Goal: Task Accomplishment & Management: Manage account settings

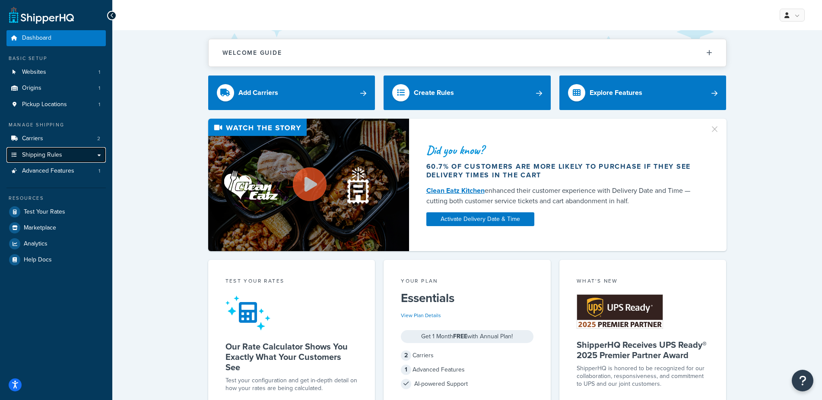
click at [58, 150] on link "Shipping Rules" at bounding box center [55, 155] width 99 height 16
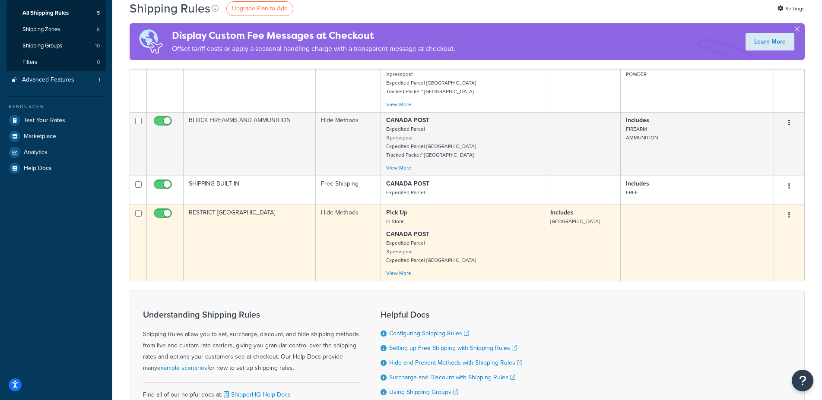
scroll to position [132, 0]
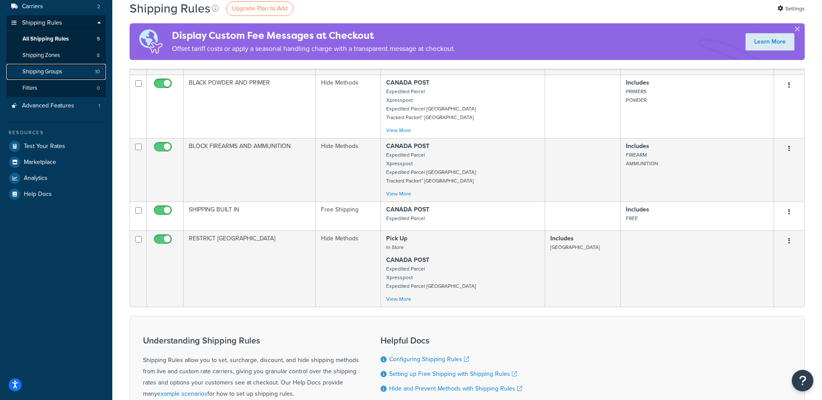
click at [62, 69] on span "Shipping Groups" at bounding box center [42, 71] width 40 height 7
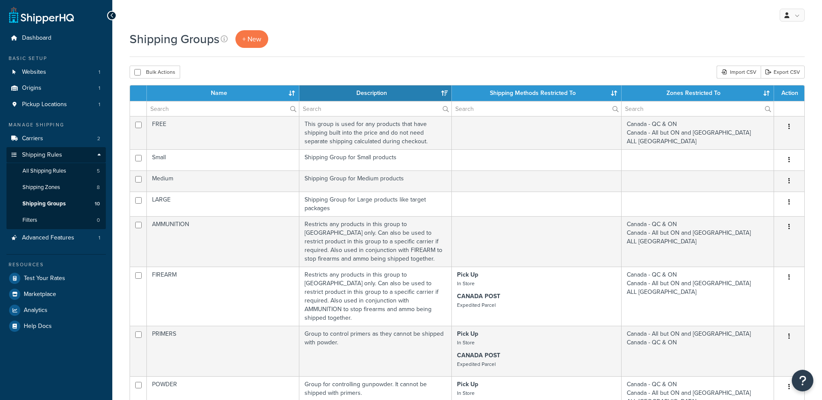
select select "15"
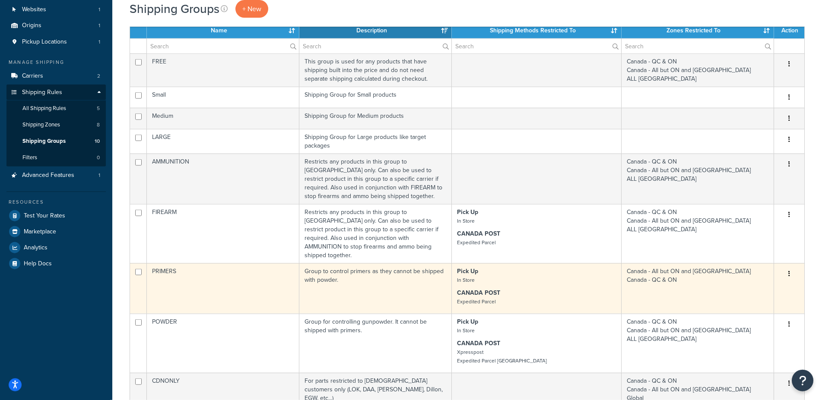
scroll to position [132, 0]
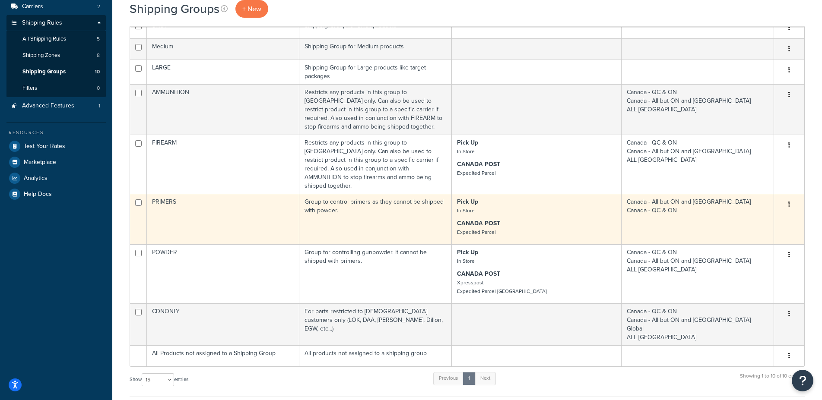
click at [789, 201] on icon "button" at bounding box center [789, 204] width 2 height 6
click at [757, 212] on link "Edit" at bounding box center [754, 214] width 68 height 18
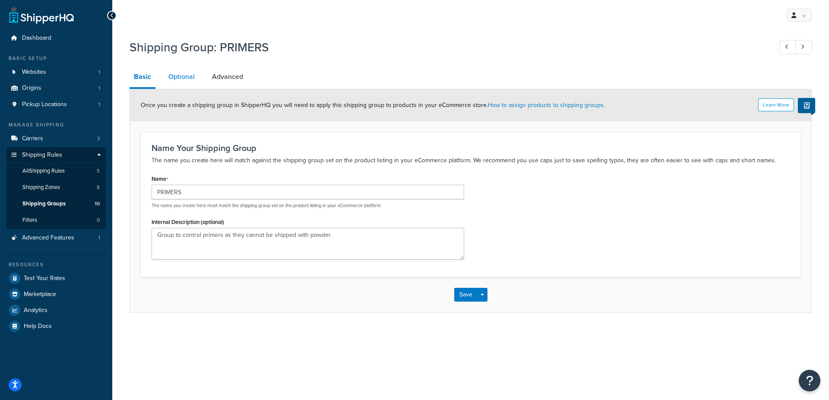
click at [192, 76] on link "Optional" at bounding box center [181, 76] width 35 height 21
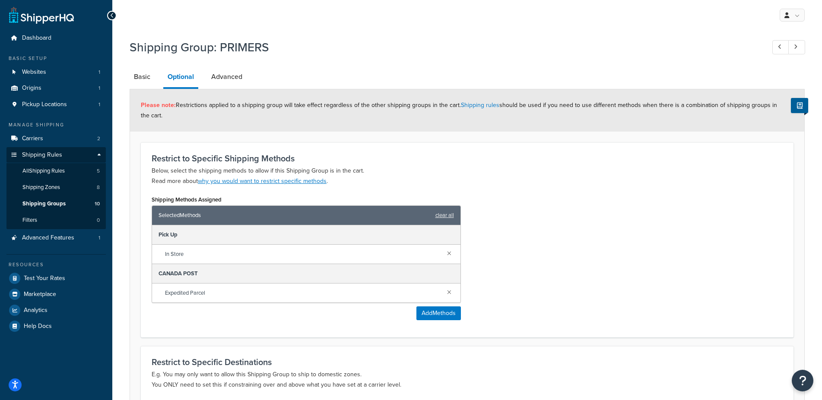
scroll to position [132, 0]
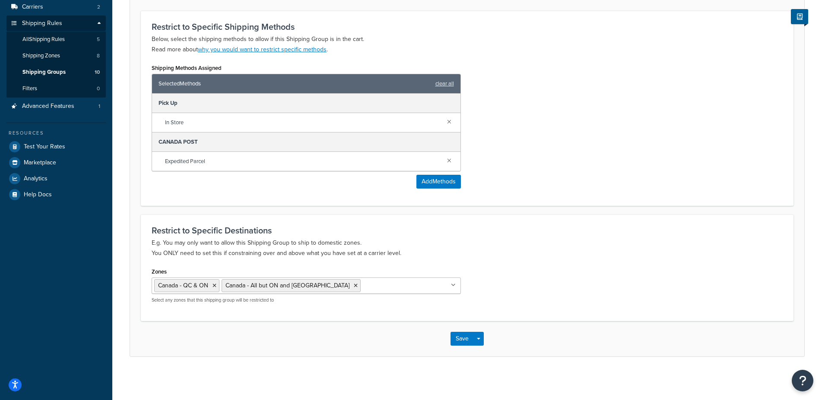
click at [363, 288] on input "Zones" at bounding box center [401, 285] width 76 height 9
type input "canada"
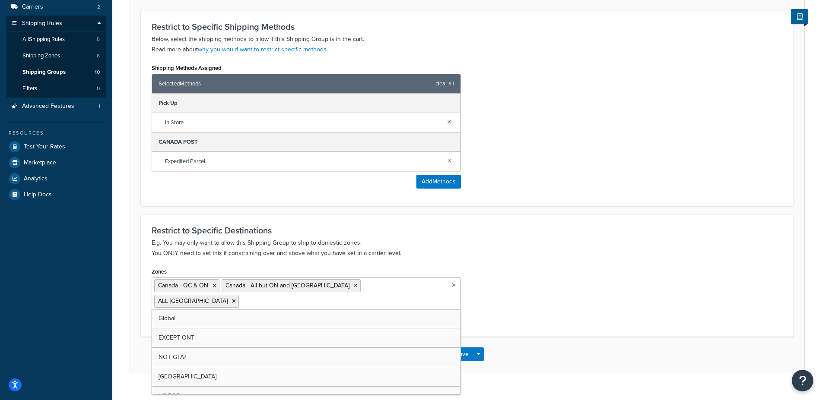
click at [504, 272] on div "Zones Canada - QC & ON Canada - All but ON and QC ALL CANADA Global EXCEPT ONT …" at bounding box center [467, 296] width 644 height 60
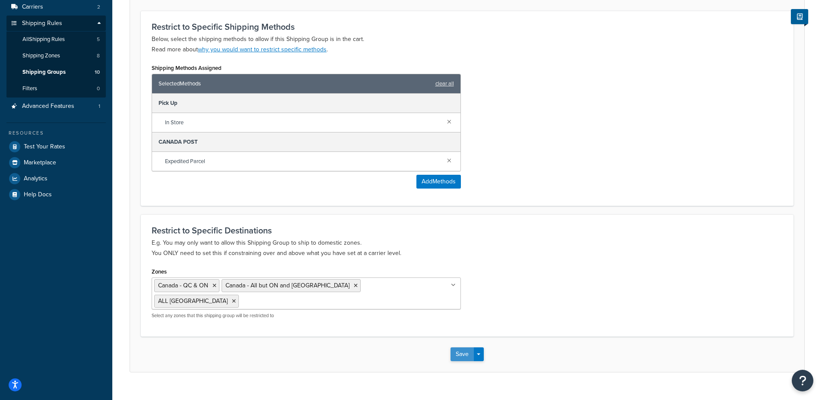
click at [467, 352] on button "Save" at bounding box center [461, 355] width 23 height 14
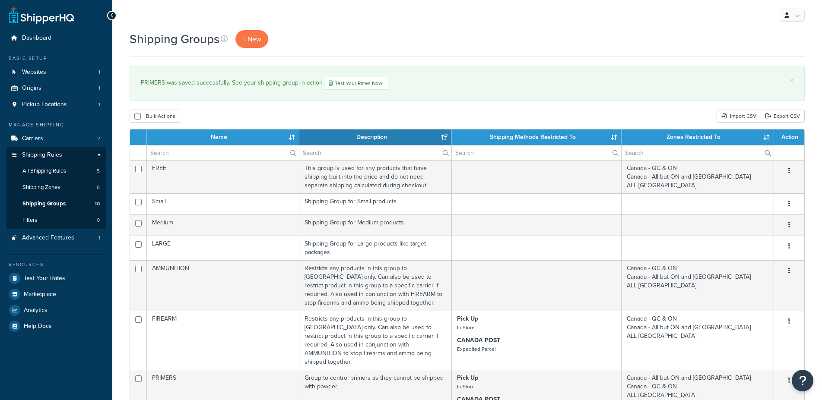
select select "15"
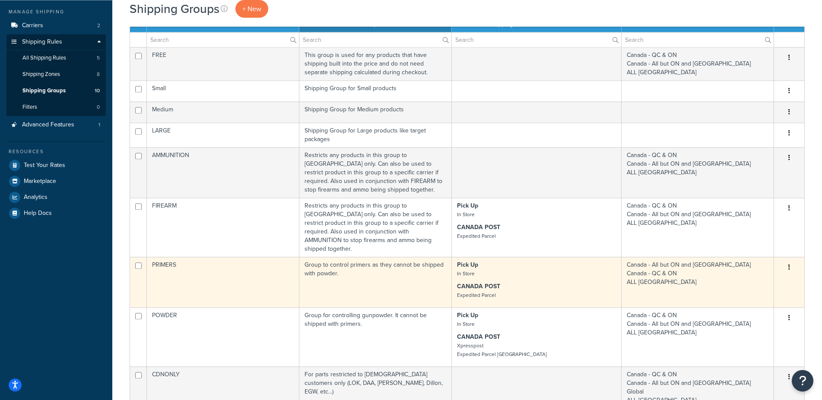
scroll to position [44, 0]
